Goal: Information Seeking & Learning: Stay updated

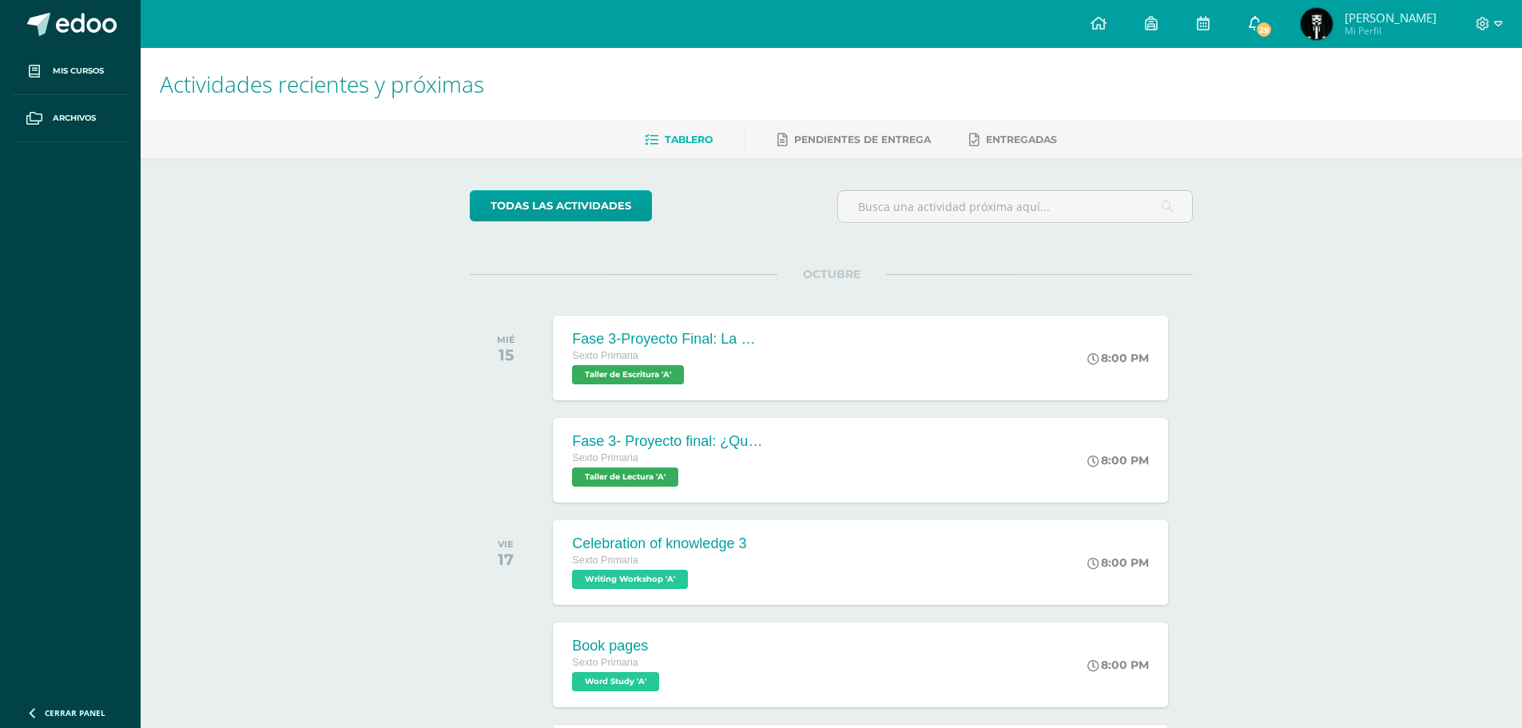
click at [1257, 32] on span "29" at bounding box center [1264, 30] width 18 height 18
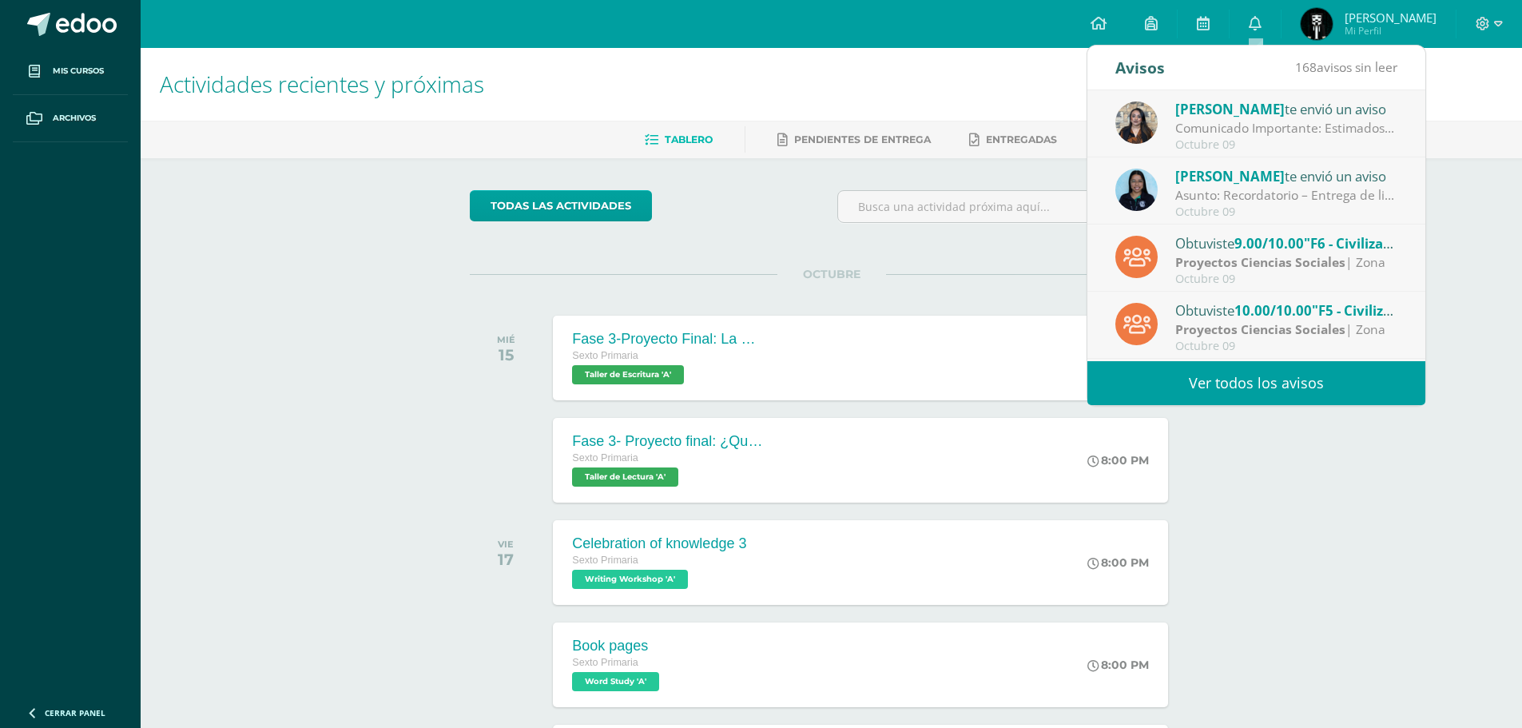
click at [1313, 384] on link "Ver todos los avisos" at bounding box center [1256, 383] width 338 height 44
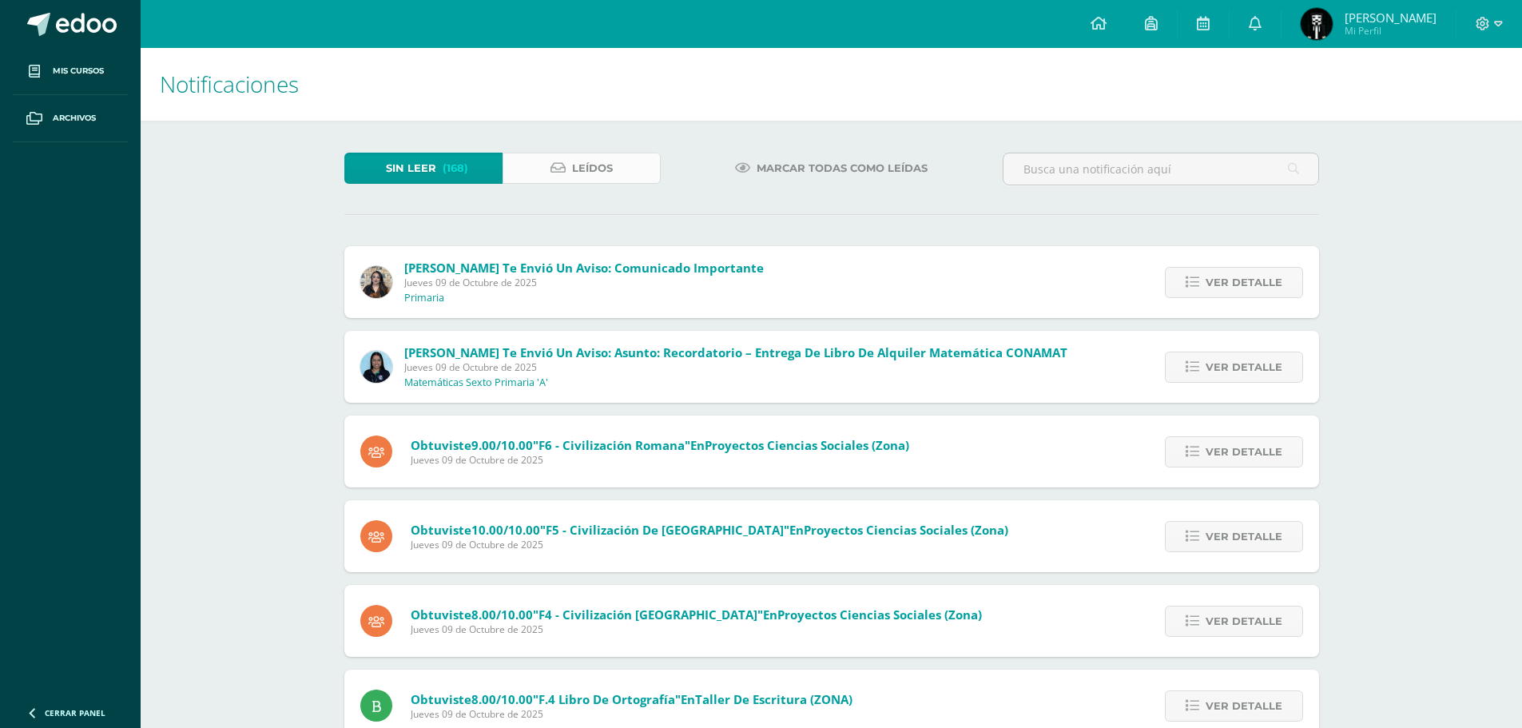
click at [613, 167] on link "Leídos" at bounding box center [582, 168] width 158 height 31
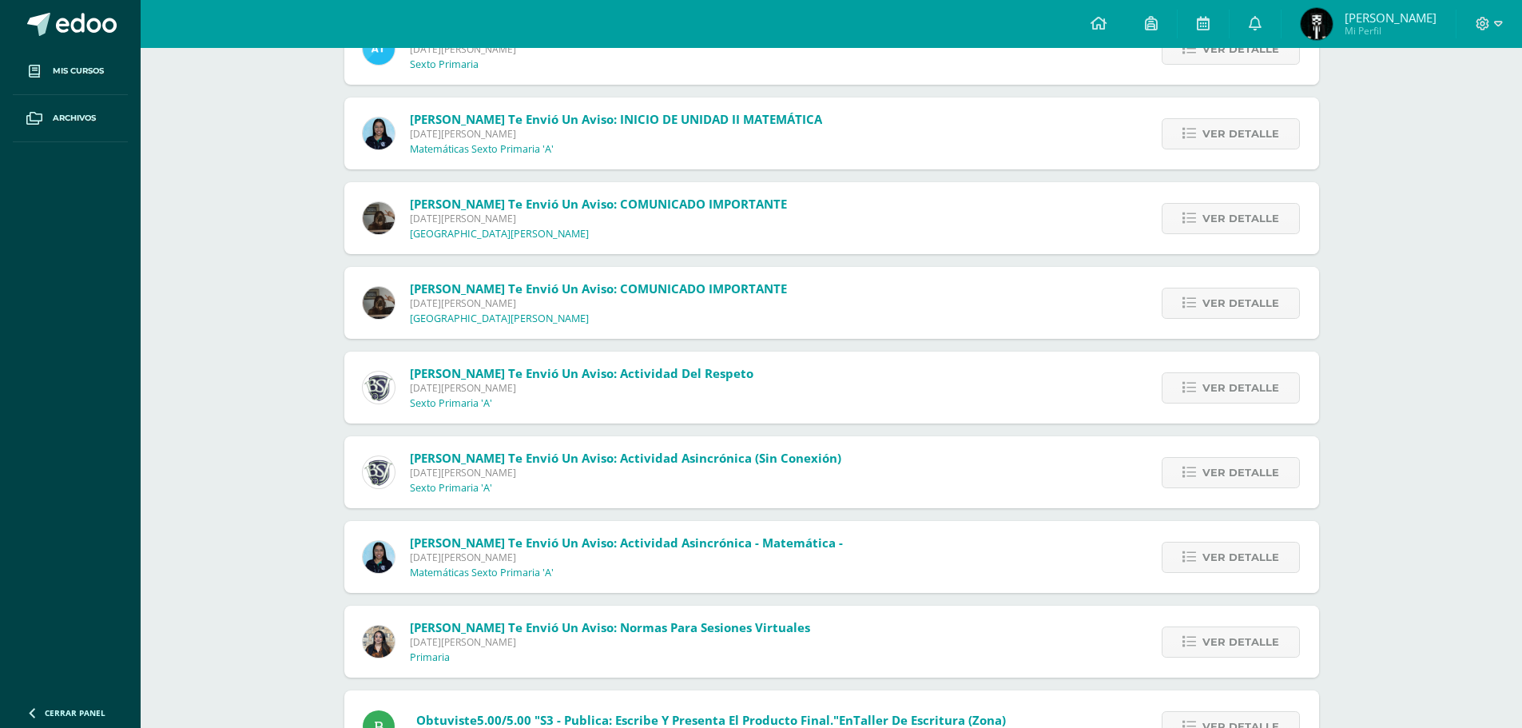
scroll to position [6580, 0]
